Goal: Information Seeking & Learning: Learn about a topic

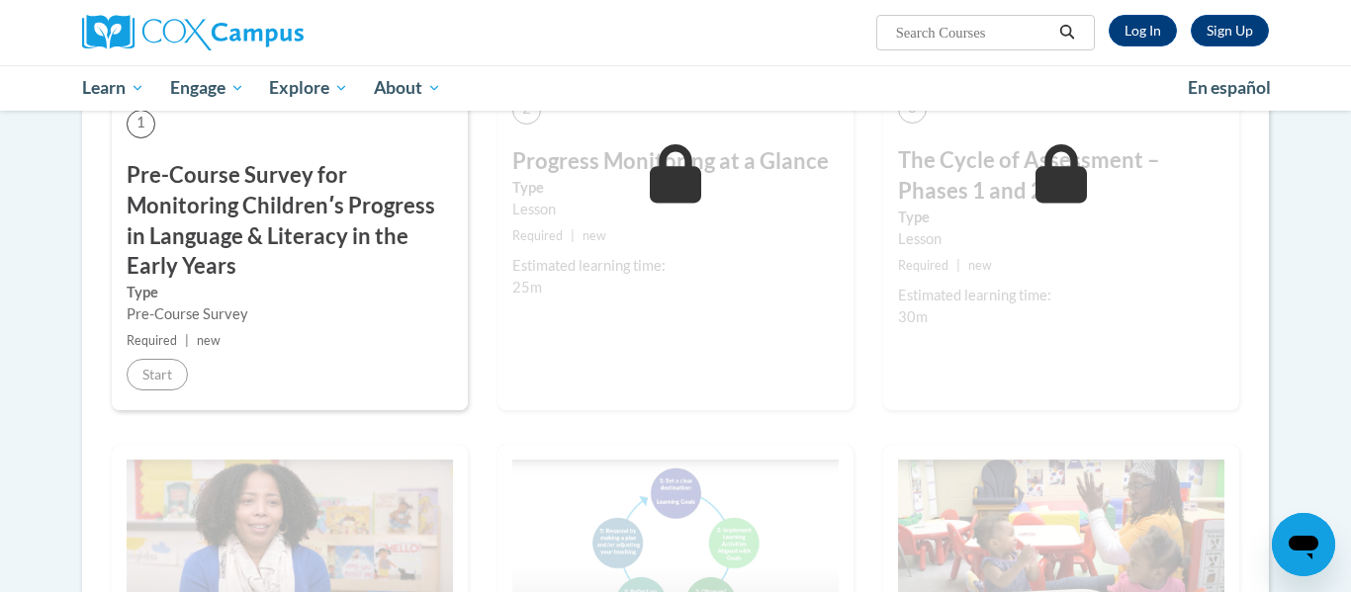
scroll to position [607, 0]
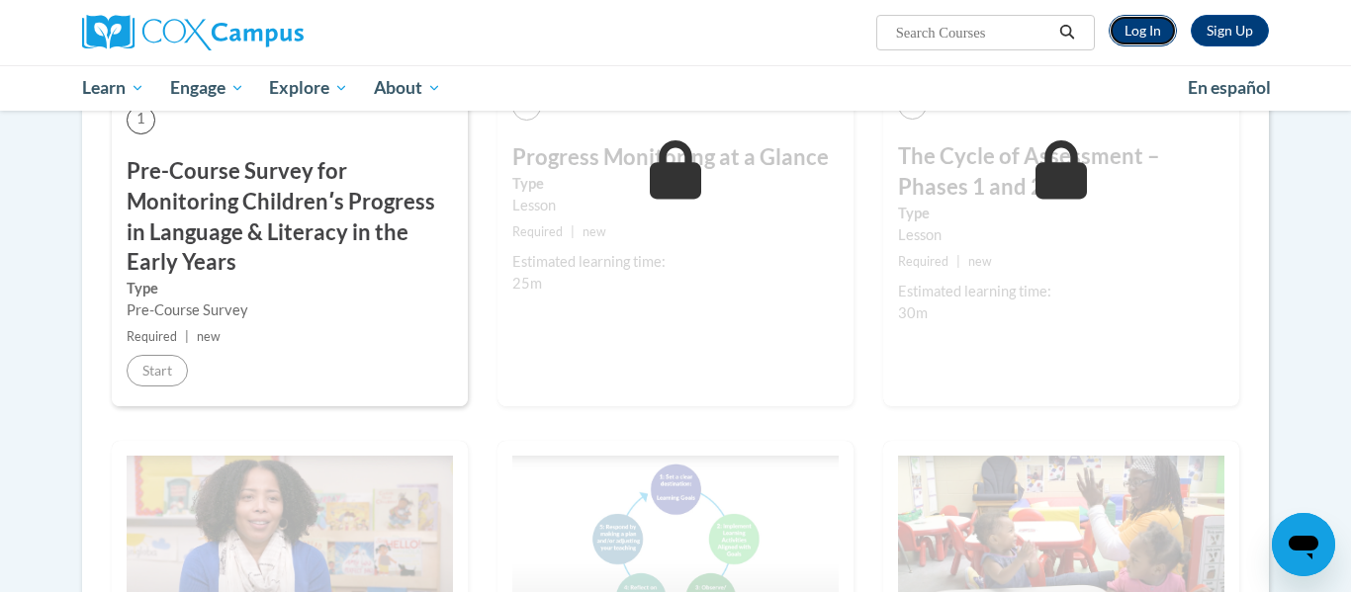
click at [1162, 31] on link "Log In" at bounding box center [1143, 31] width 68 height 32
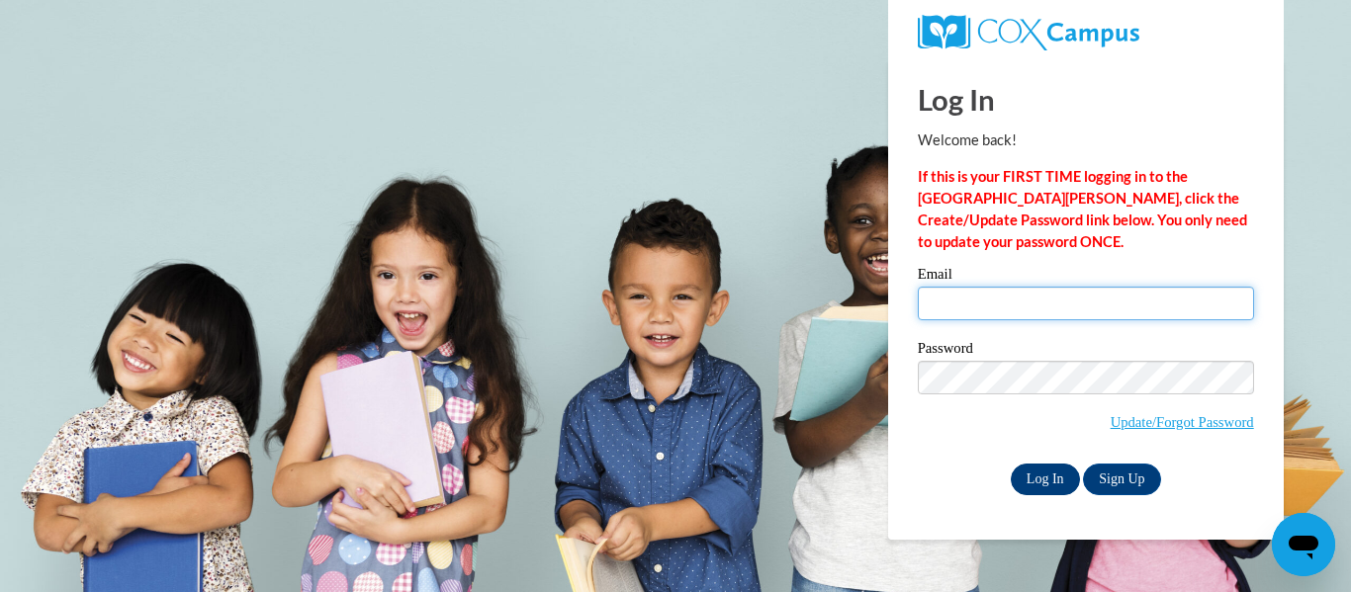
type input "frickemily52@gmail.com"
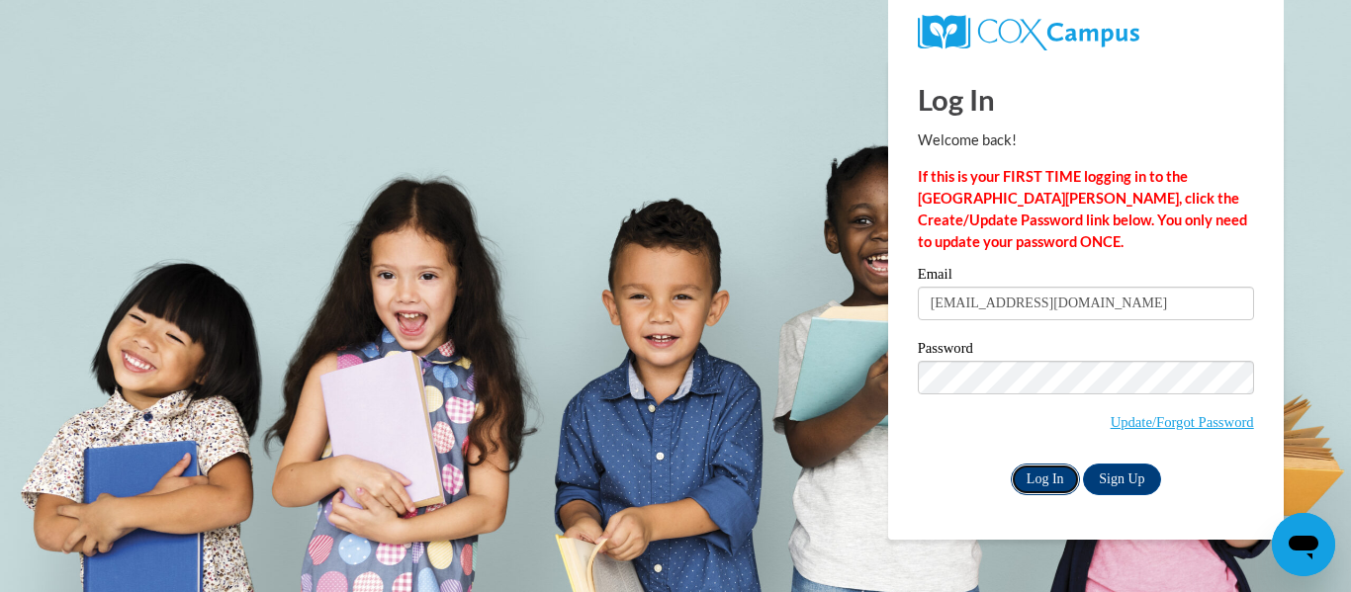
click at [1059, 465] on input "Log In" at bounding box center [1045, 480] width 69 height 32
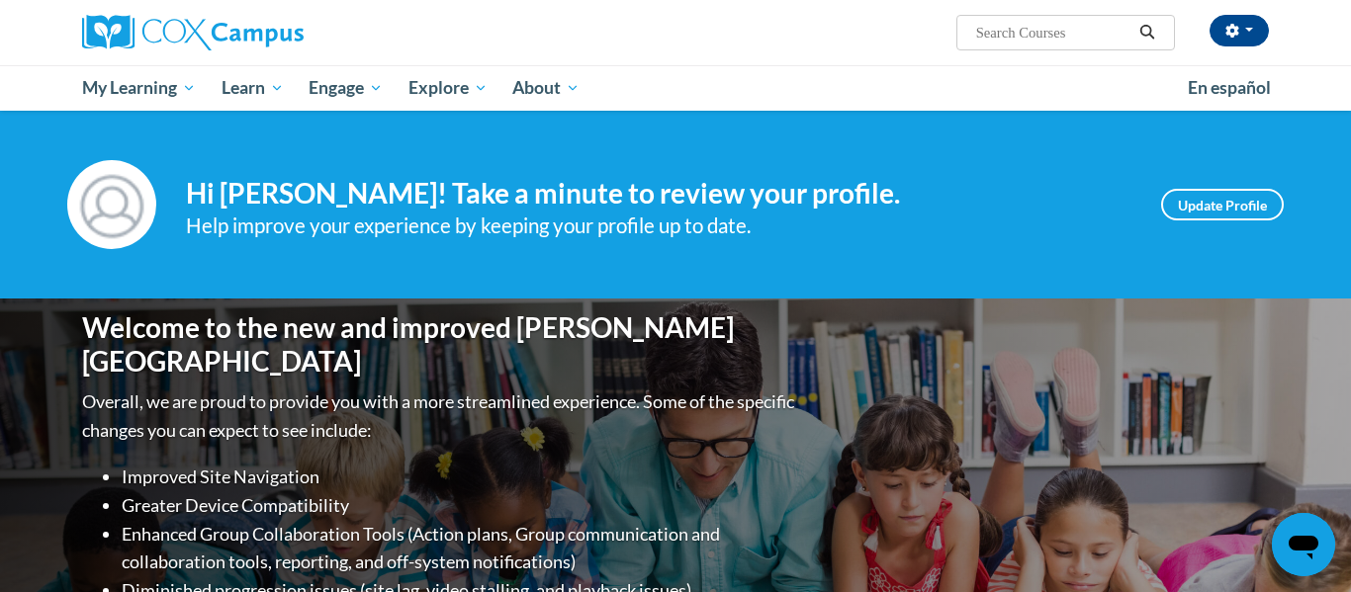
click at [668, 536] on li "Enhanced Group Collaboration Tools (Action plans, Group communication and colla…" at bounding box center [460, 548] width 677 height 57
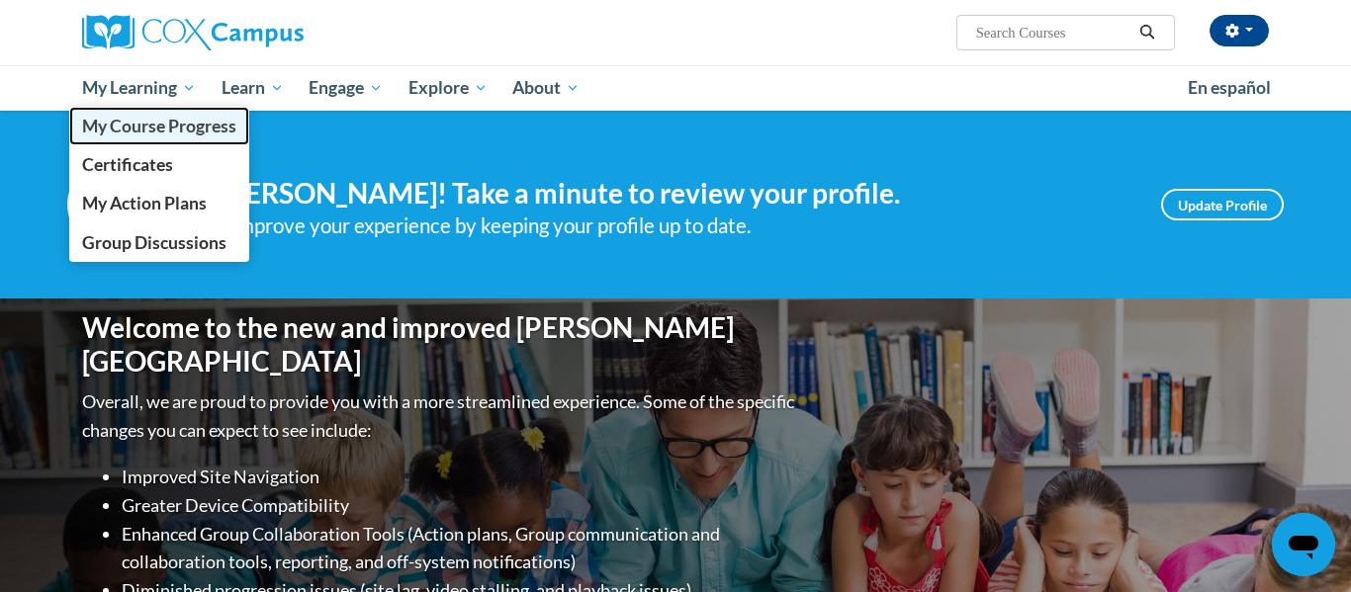
click at [132, 125] on span "My Course Progress" at bounding box center [159, 126] width 154 height 21
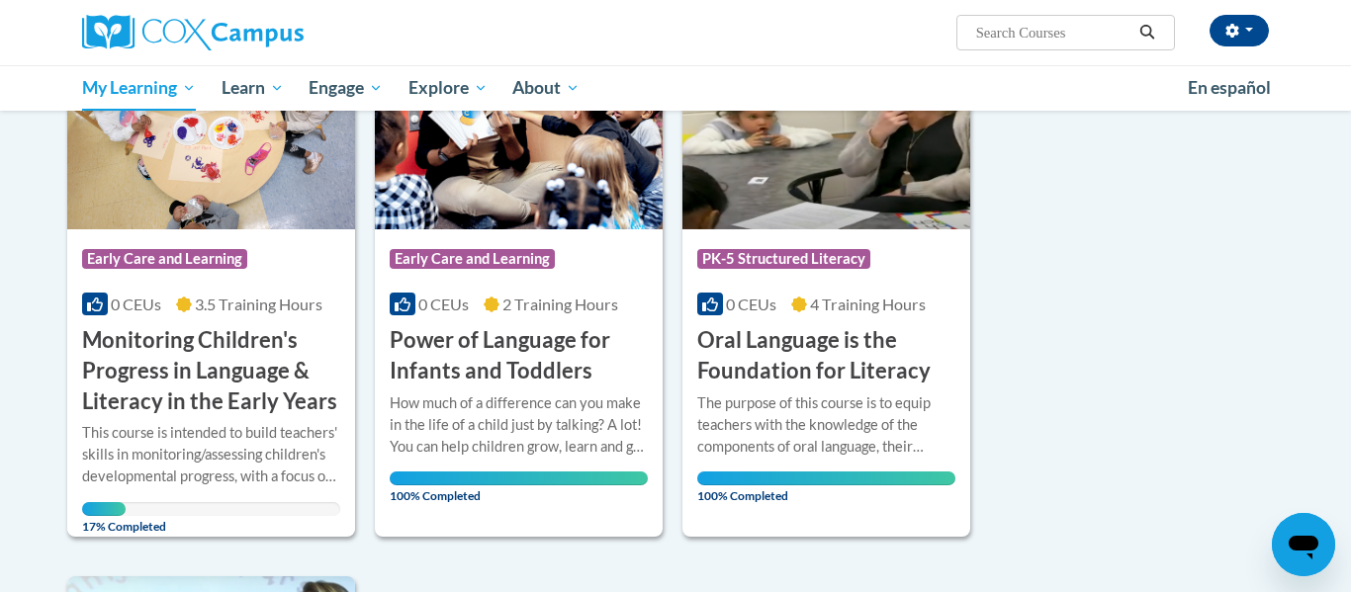
scroll to position [348, 0]
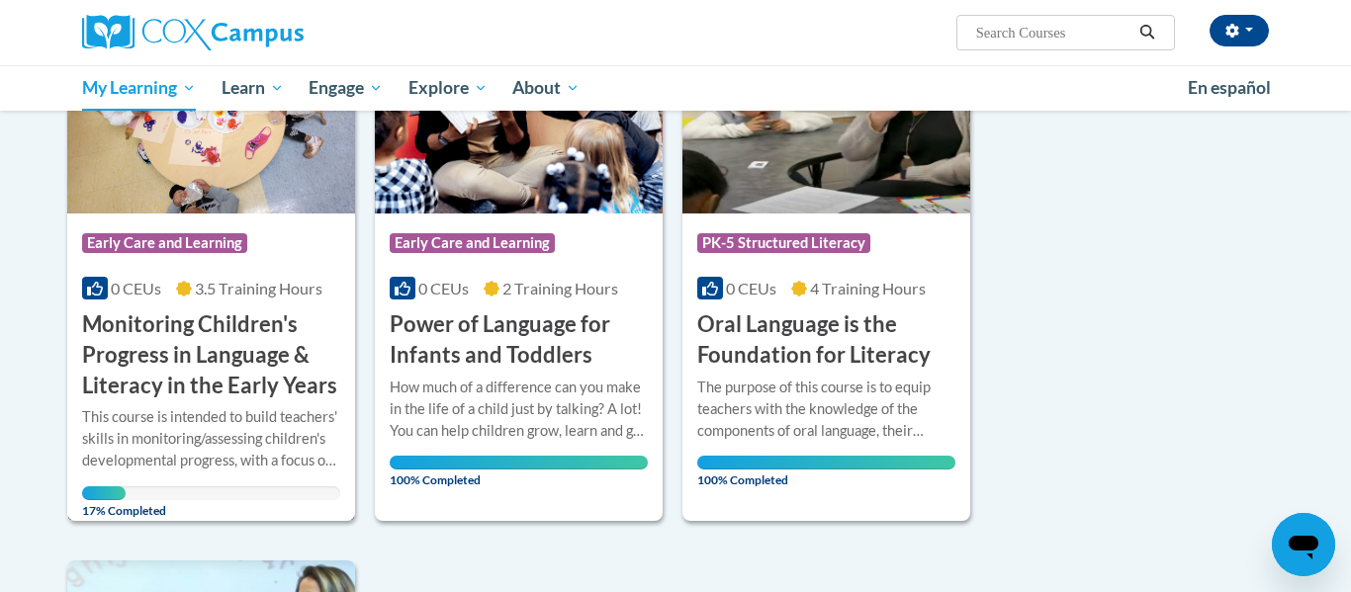
click at [207, 332] on h3 "Monitoring Children's Progress in Language & Literacy in the Early Years" at bounding box center [211, 355] width 258 height 91
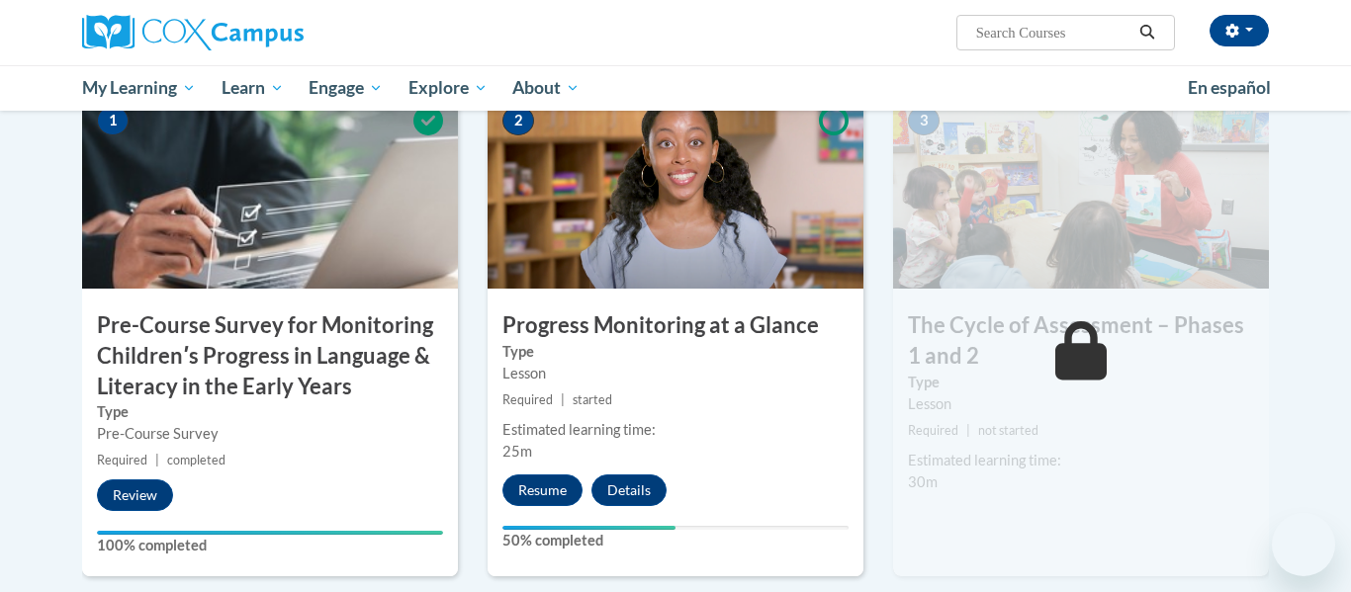
click at [590, 334] on h3 "Progress Monitoring at a Glance" at bounding box center [676, 325] width 376 height 31
click at [530, 500] on button "Resume" at bounding box center [542, 491] width 80 height 32
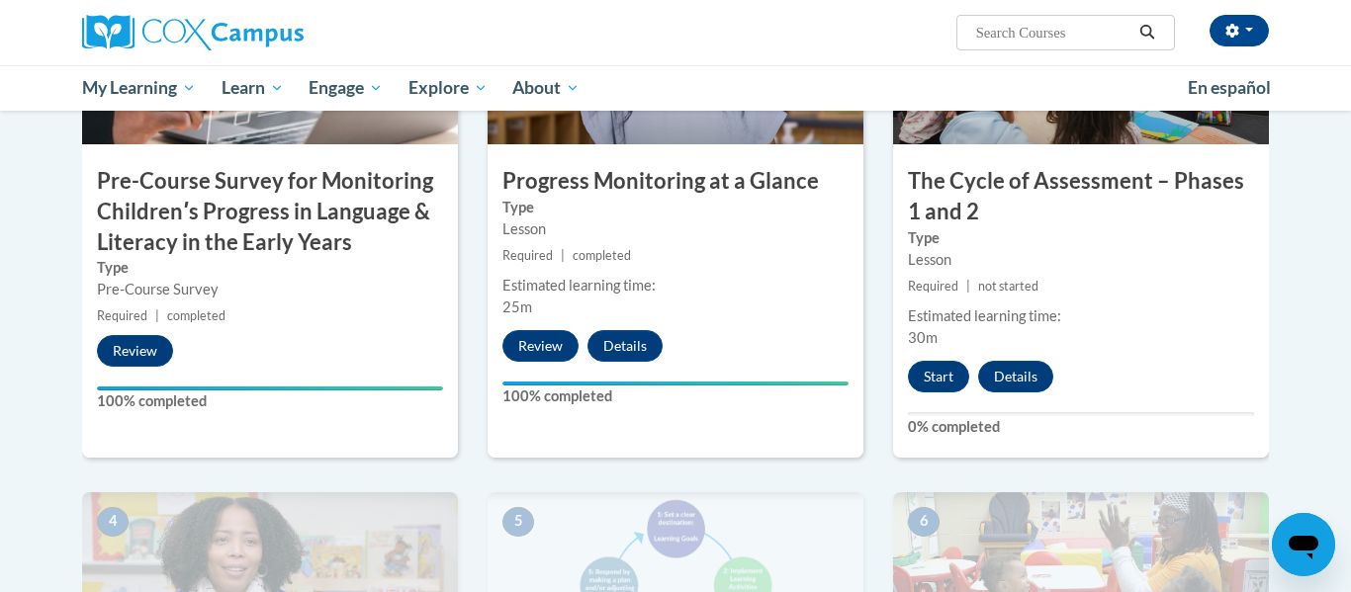
click at [950, 504] on img at bounding box center [1081, 591] width 376 height 198
click at [933, 373] on button "Start" at bounding box center [938, 377] width 61 height 32
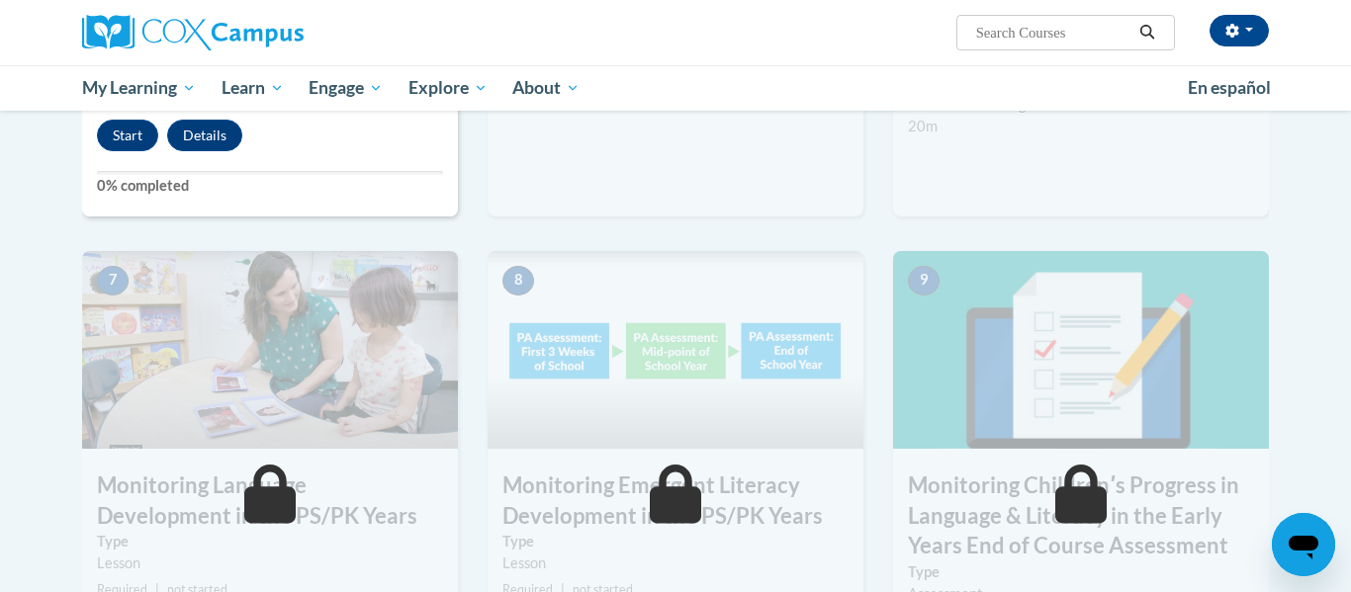
scroll to position [1402, 0]
click at [120, 129] on button "Start" at bounding box center [127, 137] width 61 height 32
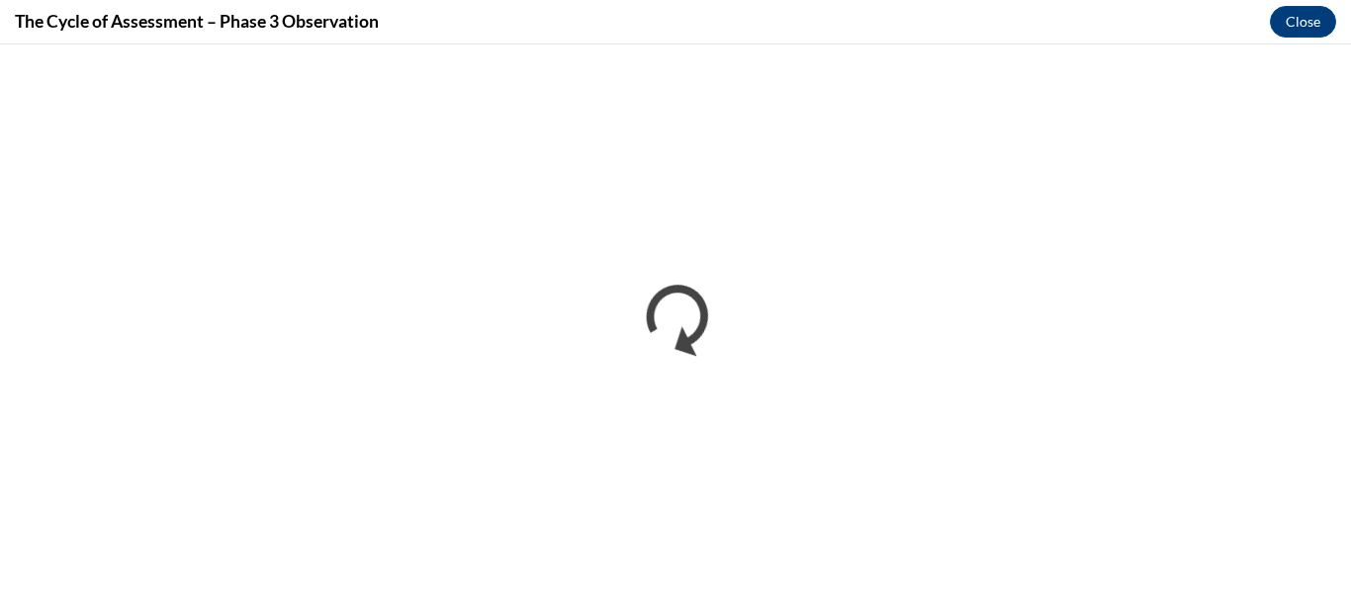
scroll to position [0, 0]
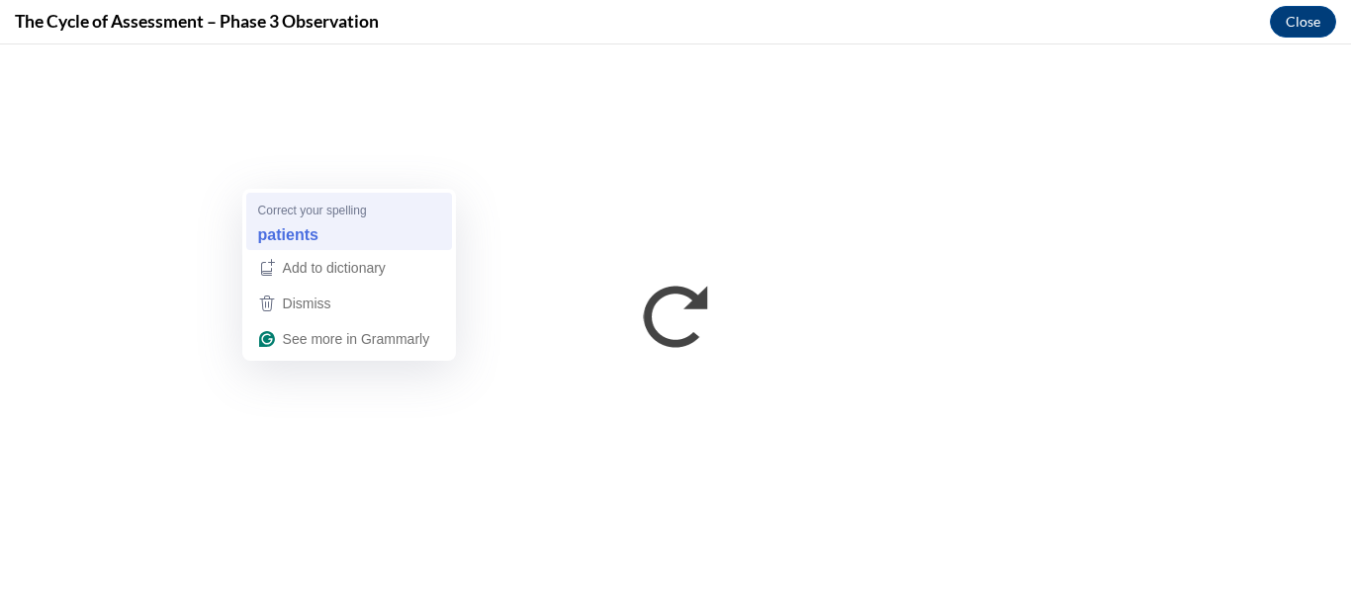
click at [377, 235] on div "patients" at bounding box center [349, 235] width 190 height 32
click at [392, 208] on div "Correct your spelling" at bounding box center [351, 210] width 186 height 18
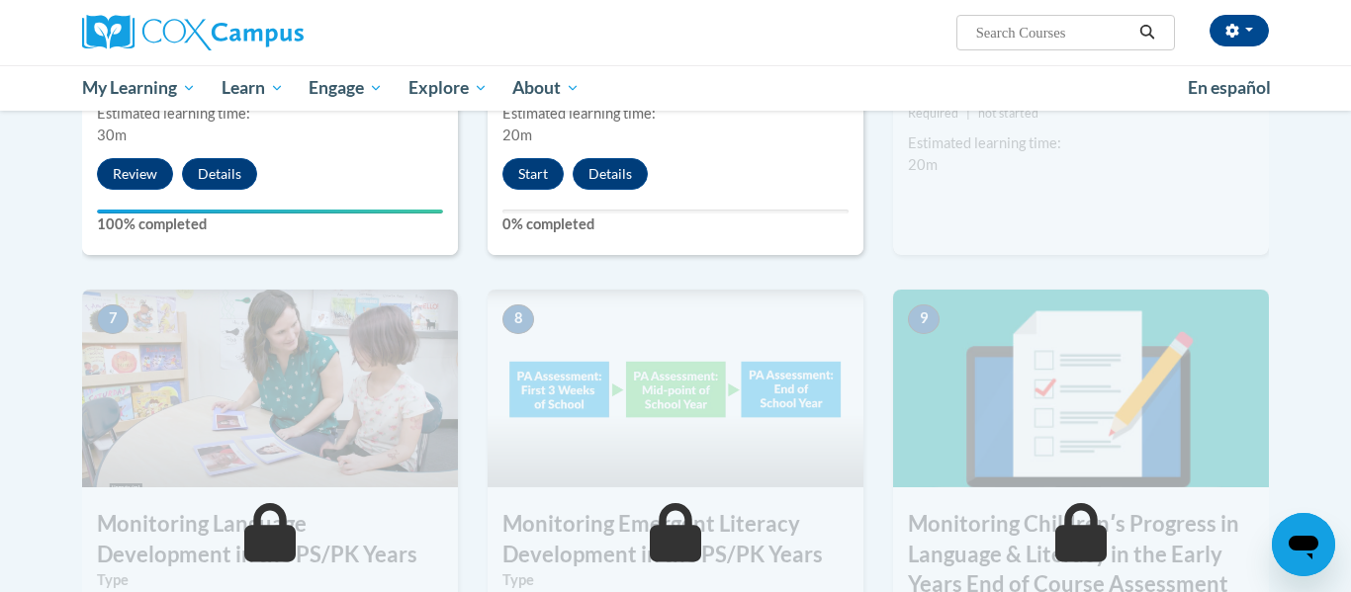
scroll to position [1347, 0]
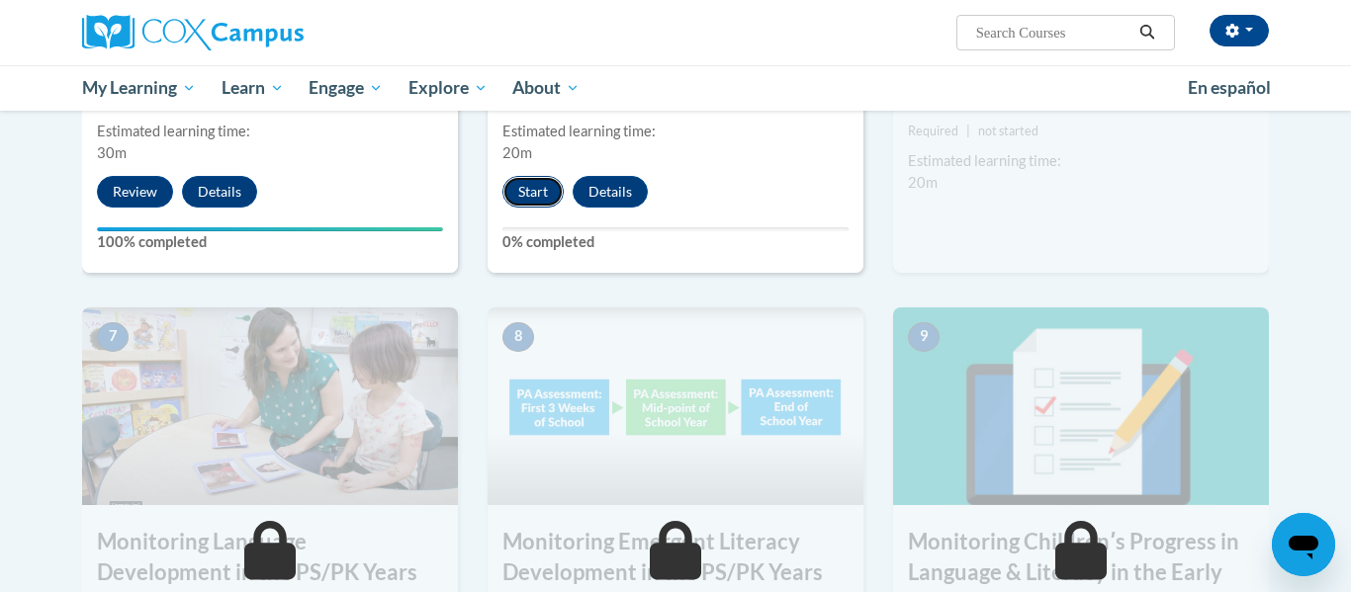
click at [531, 201] on button "Start" at bounding box center [532, 192] width 61 height 32
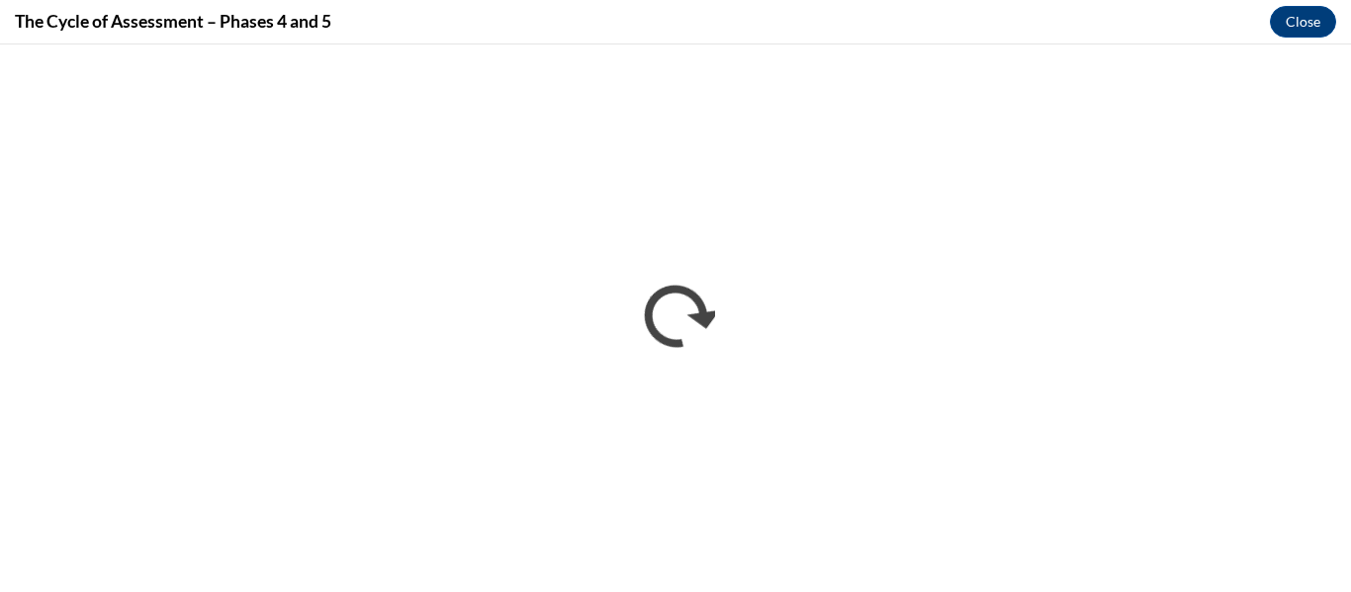
scroll to position [0, 0]
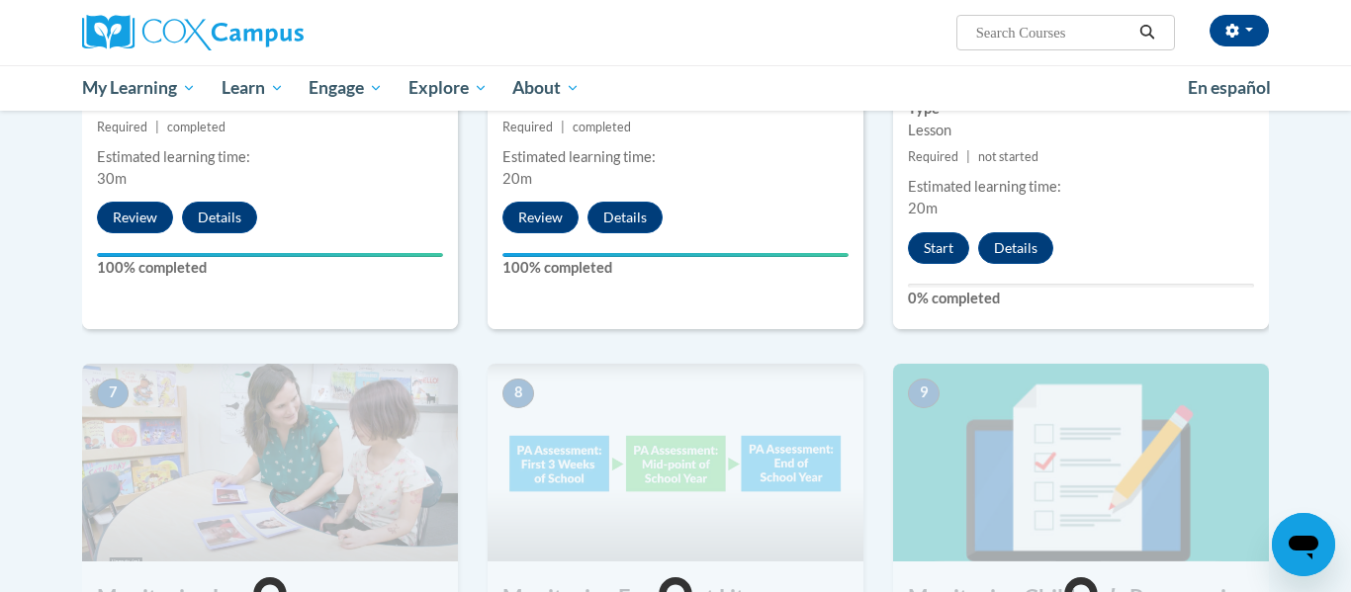
scroll to position [1314, 0]
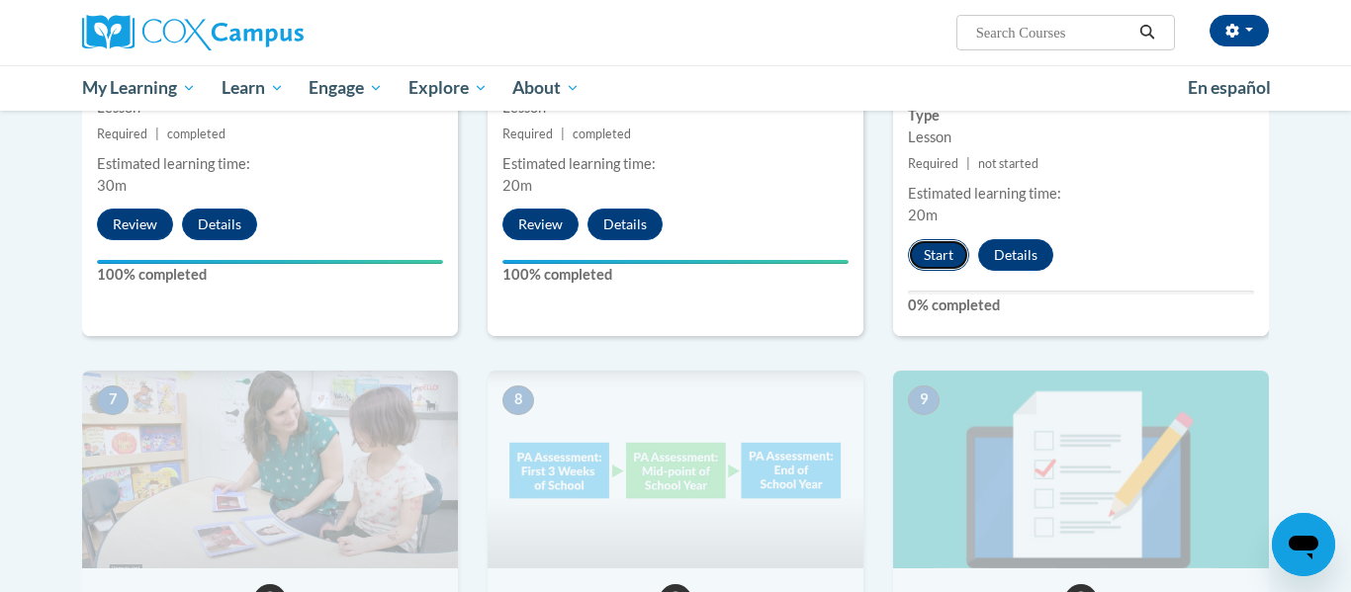
click at [945, 254] on button "Start" at bounding box center [938, 255] width 61 height 32
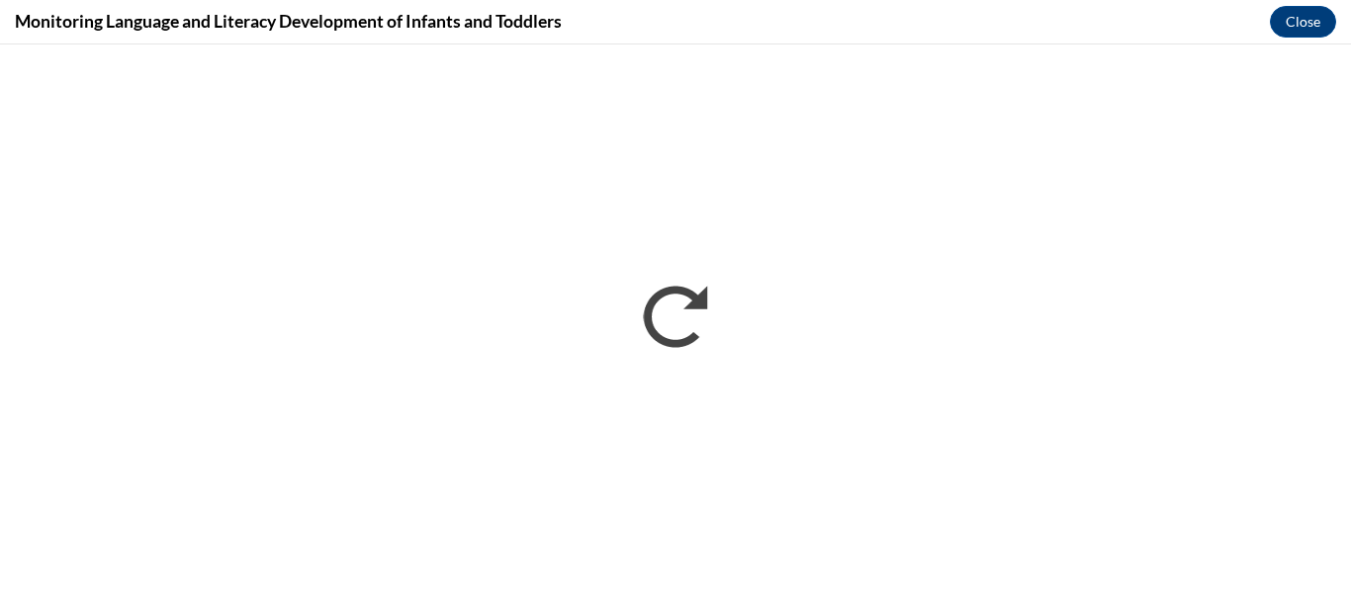
scroll to position [0, 0]
click at [1286, 26] on button "Close" at bounding box center [1303, 22] width 66 height 32
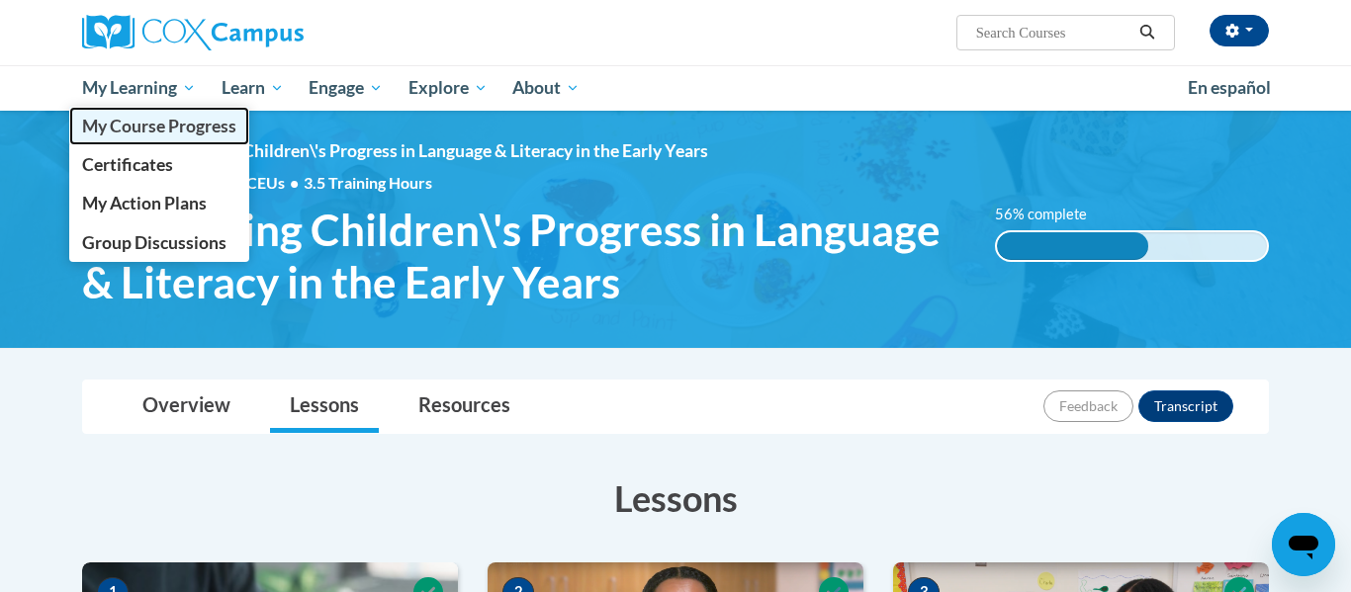
click at [169, 122] on span "My Course Progress" at bounding box center [159, 126] width 154 height 21
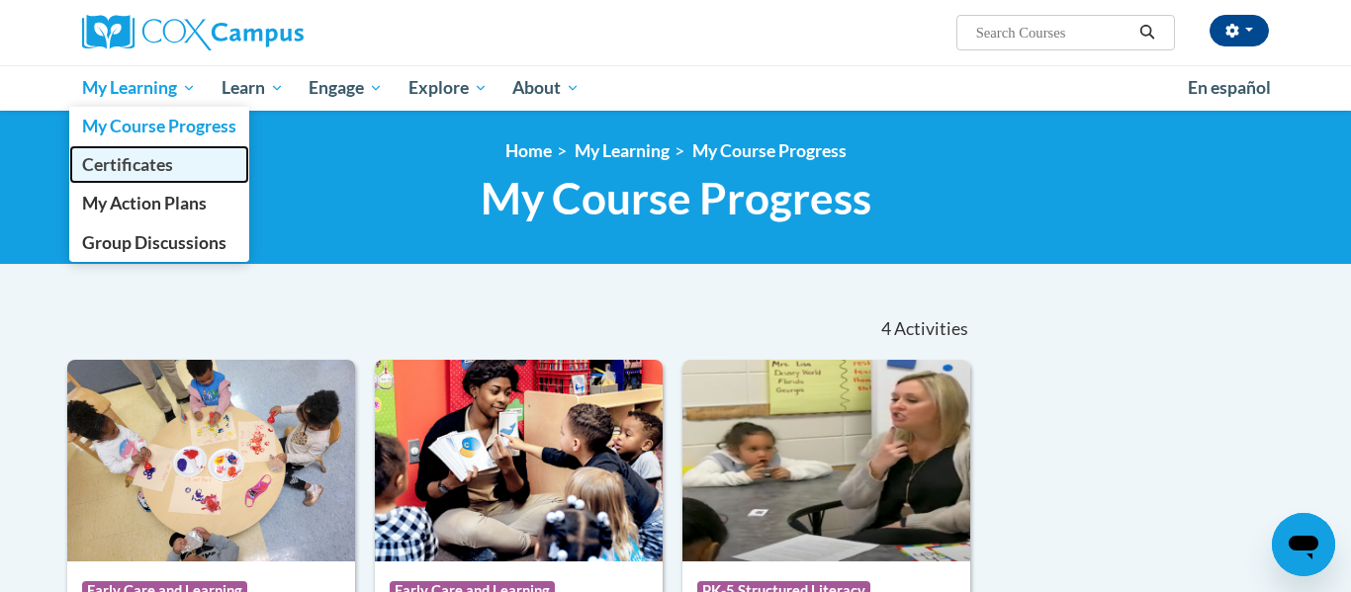
click at [167, 181] on link "Certificates" at bounding box center [159, 164] width 180 height 39
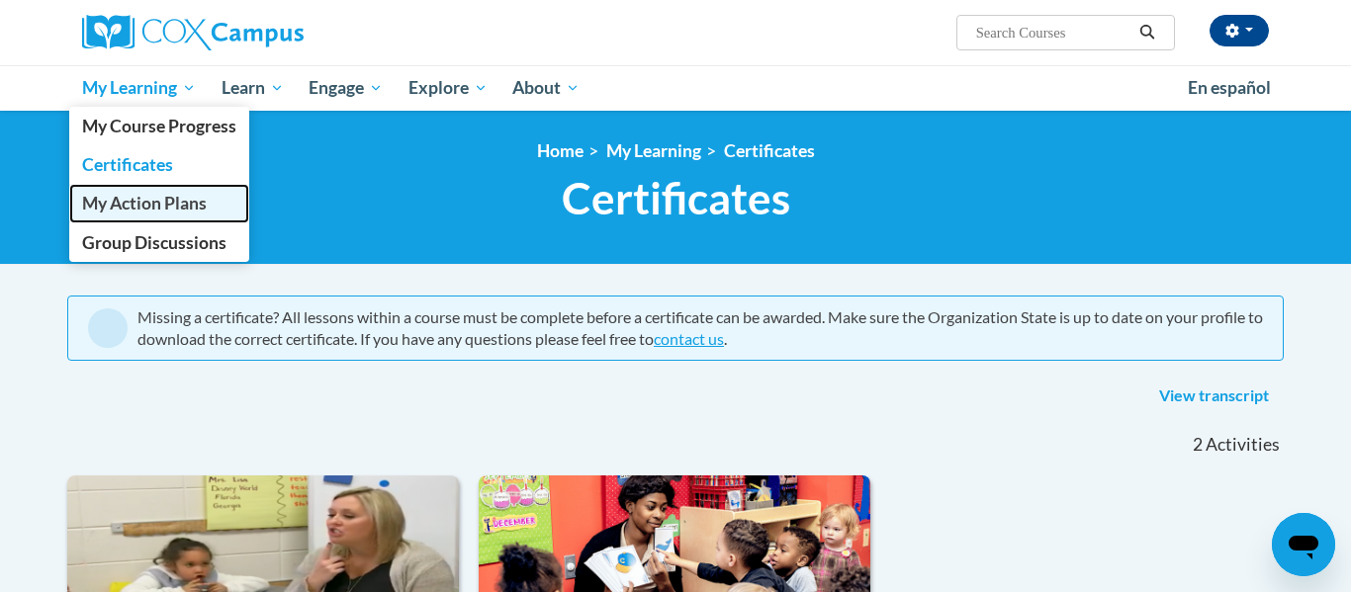
click at [178, 215] on link "My Action Plans" at bounding box center [159, 203] width 180 height 39
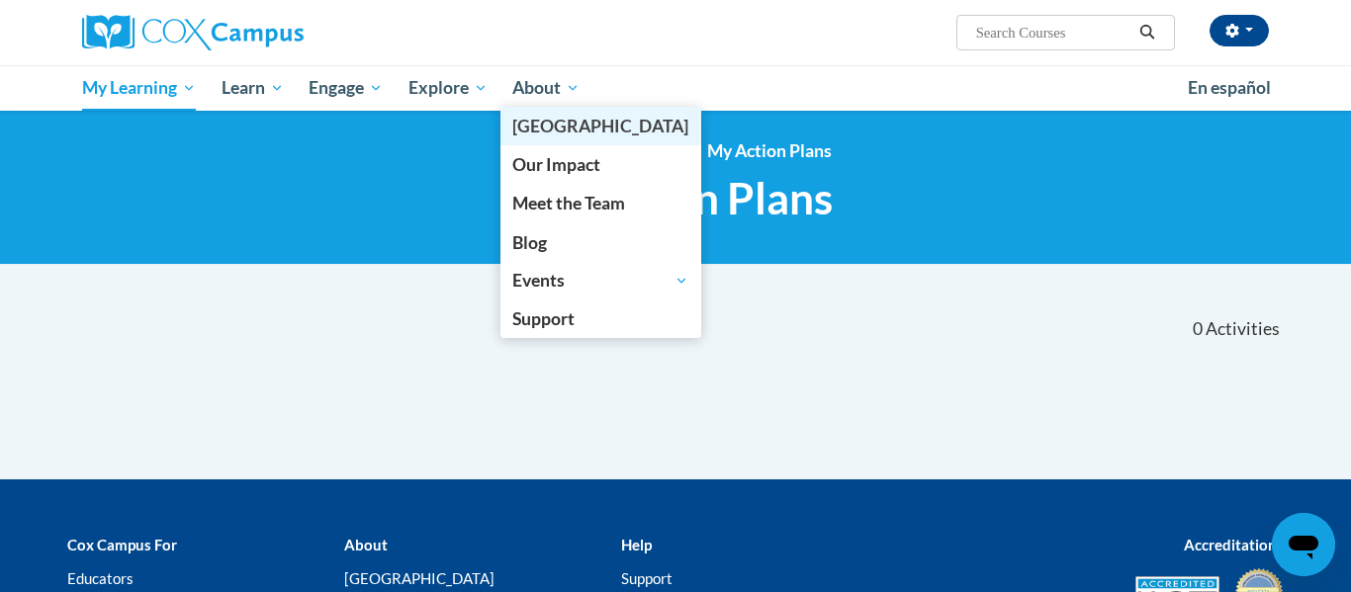
click at [360, 300] on nav "«« « 1-0 » »» 0 Activities CEUs" at bounding box center [675, 329] width 1246 height 61
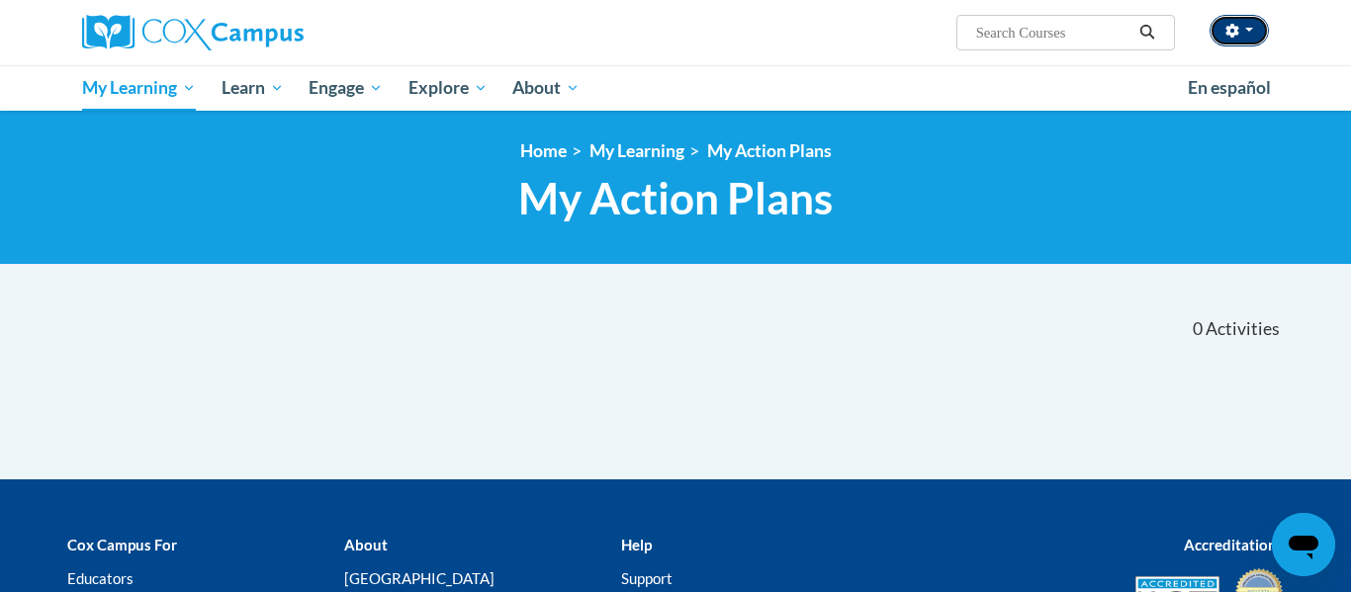
click at [1249, 38] on button "button" at bounding box center [1238, 31] width 59 height 32
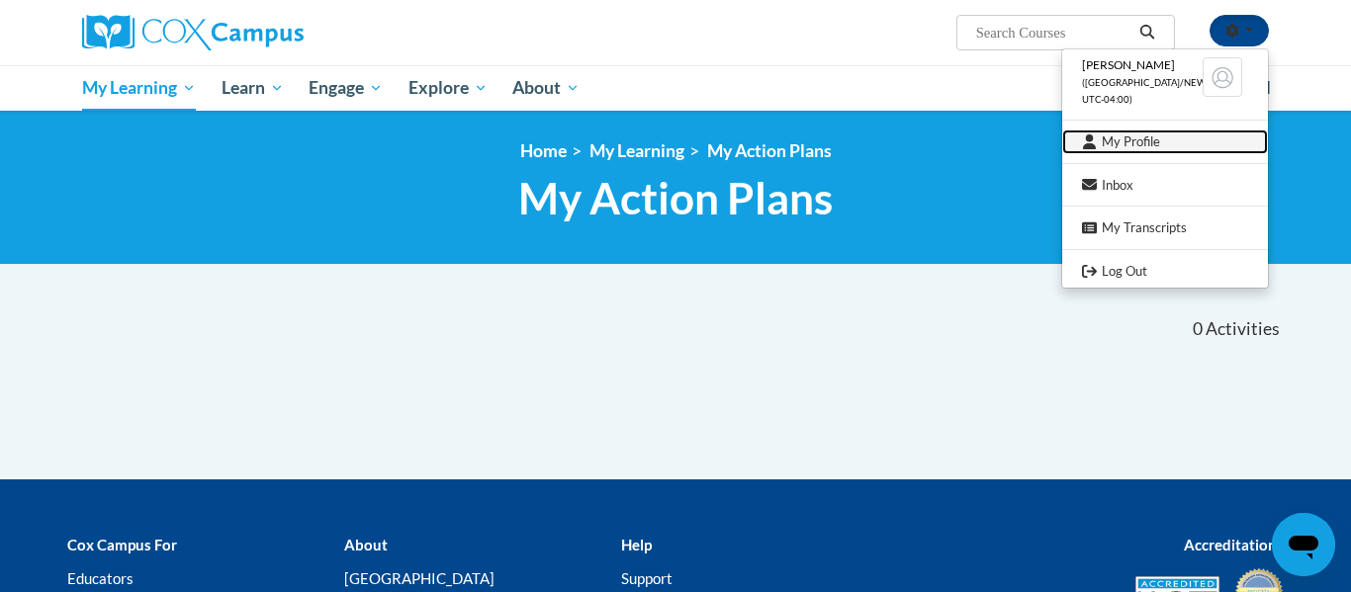
click at [1125, 142] on link "My Profile" at bounding box center [1165, 142] width 206 height 25
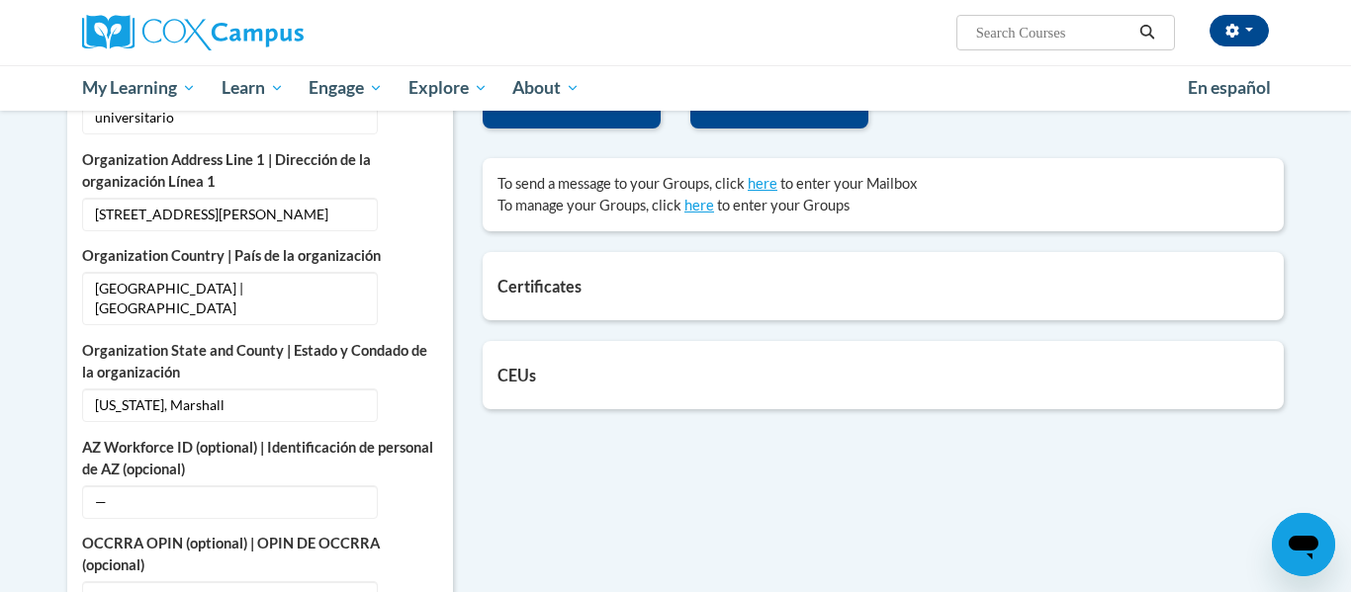
scroll to position [601, 0]
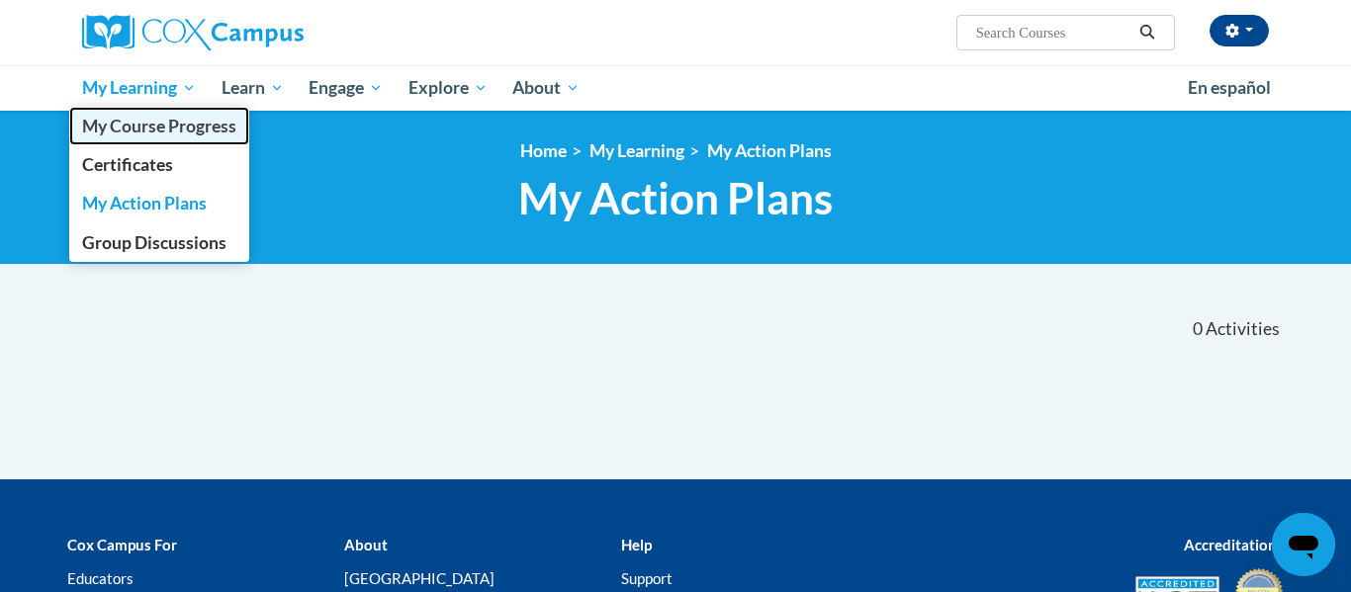
click at [136, 135] on span "My Course Progress" at bounding box center [159, 126] width 154 height 21
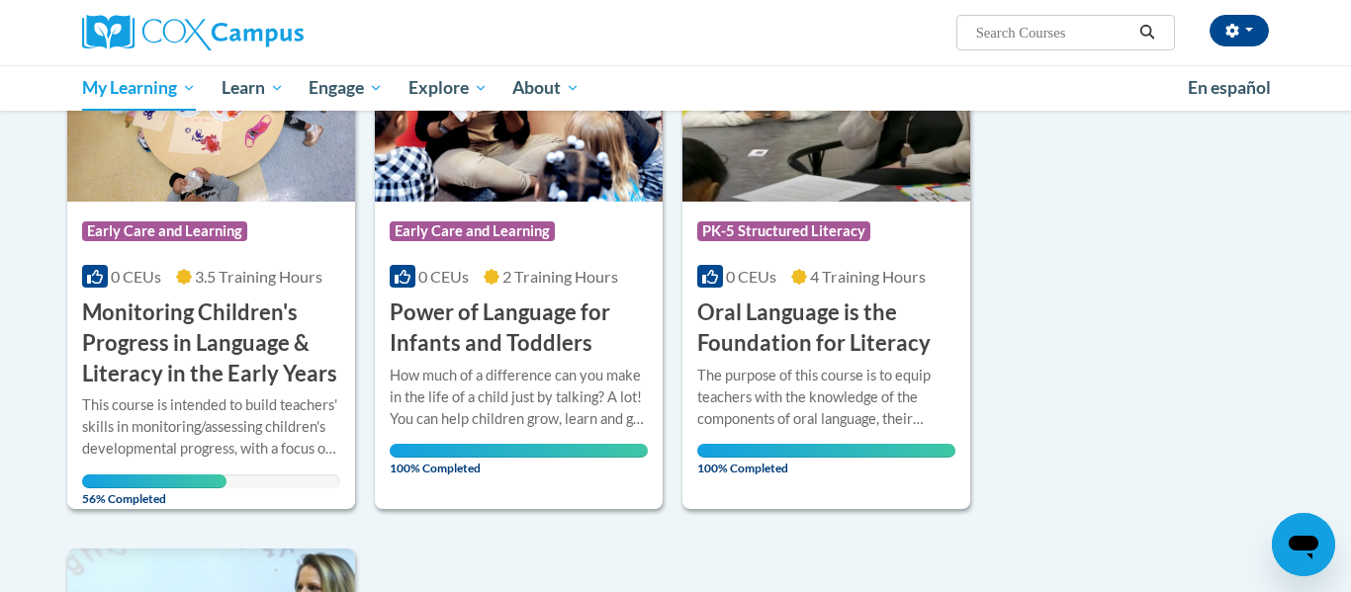
scroll to position [362, 0]
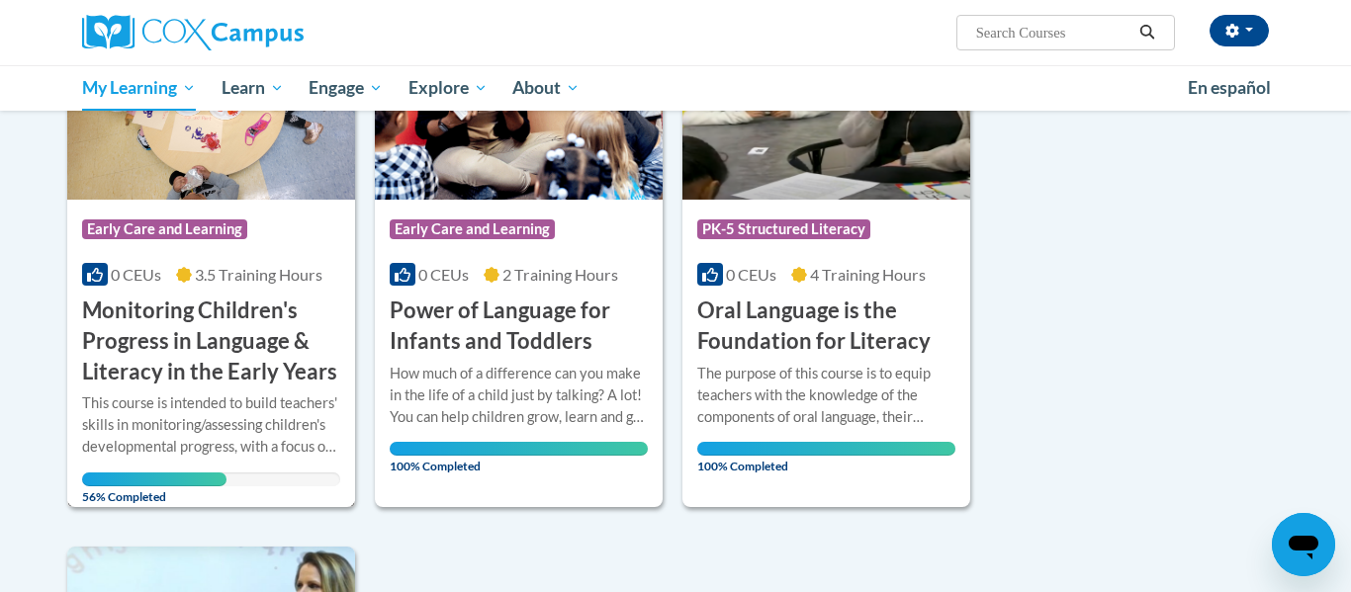
click at [193, 220] on span "Early Care and Learning" at bounding box center [164, 230] width 165 height 20
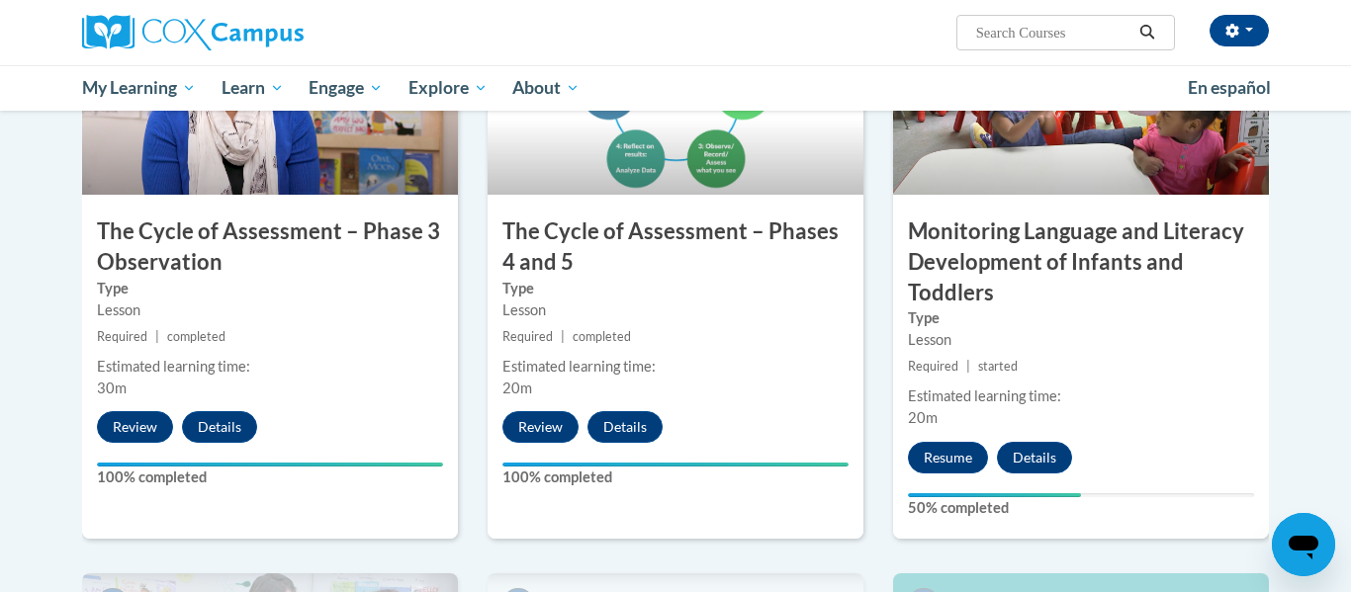
scroll to position [1112, 0]
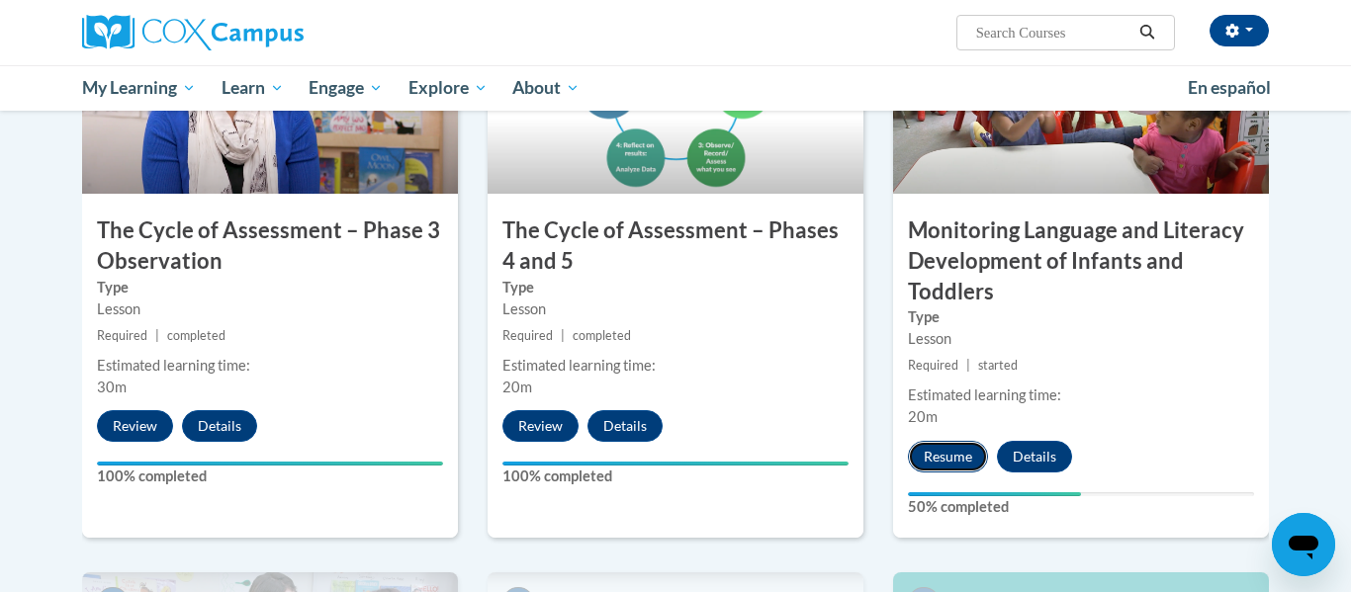
click at [928, 455] on button "Resume" at bounding box center [948, 457] width 80 height 32
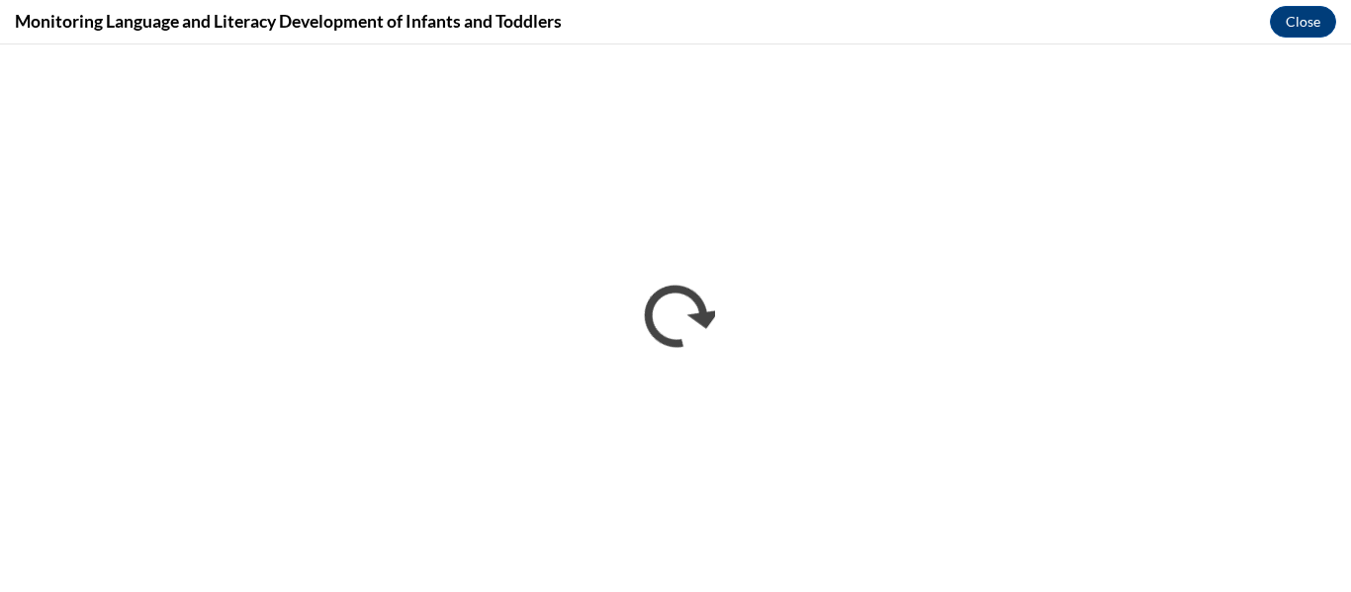
scroll to position [0, 0]
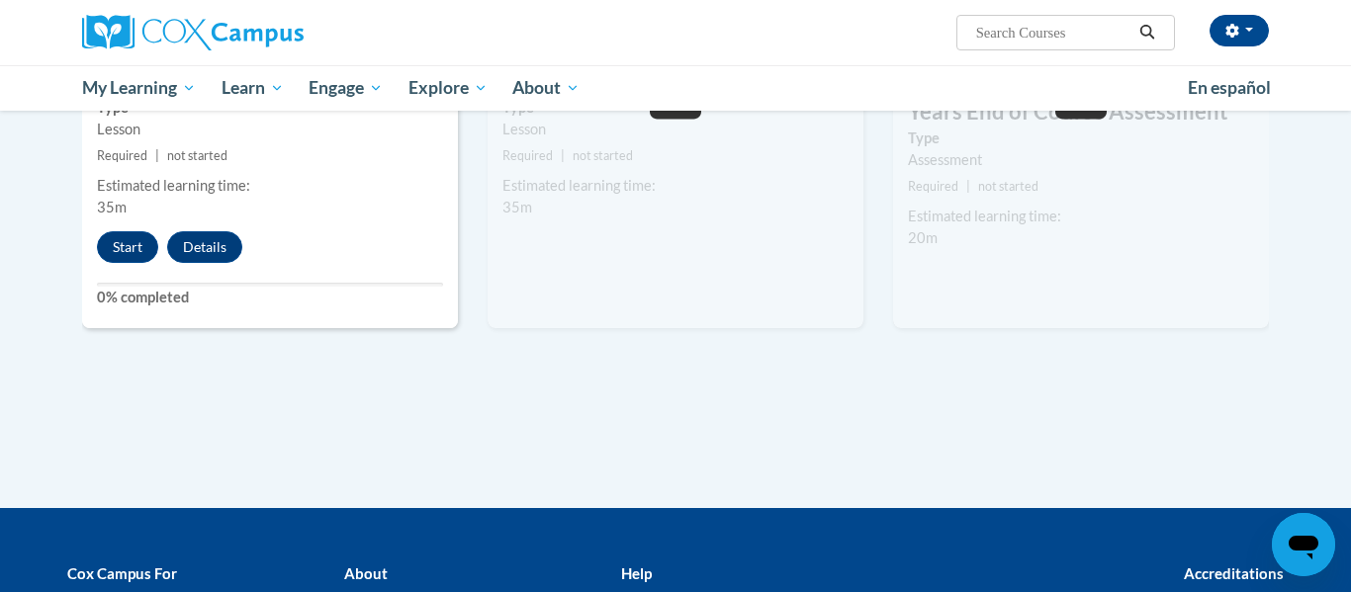
scroll to position [1870, 0]
